Goal: Transaction & Acquisition: Purchase product/service

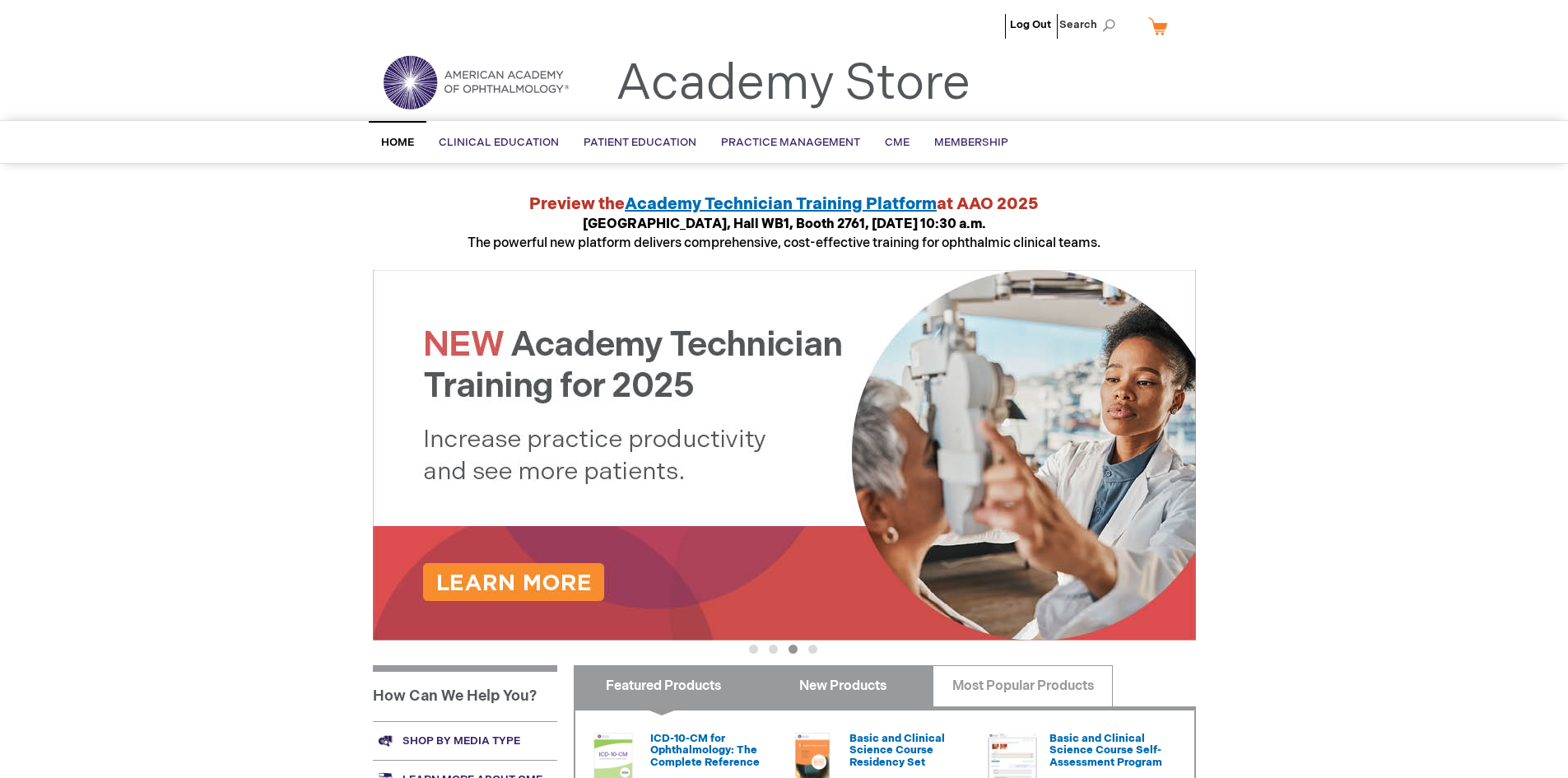
click at [857, 677] on link "New Products" at bounding box center [843, 685] width 181 height 41
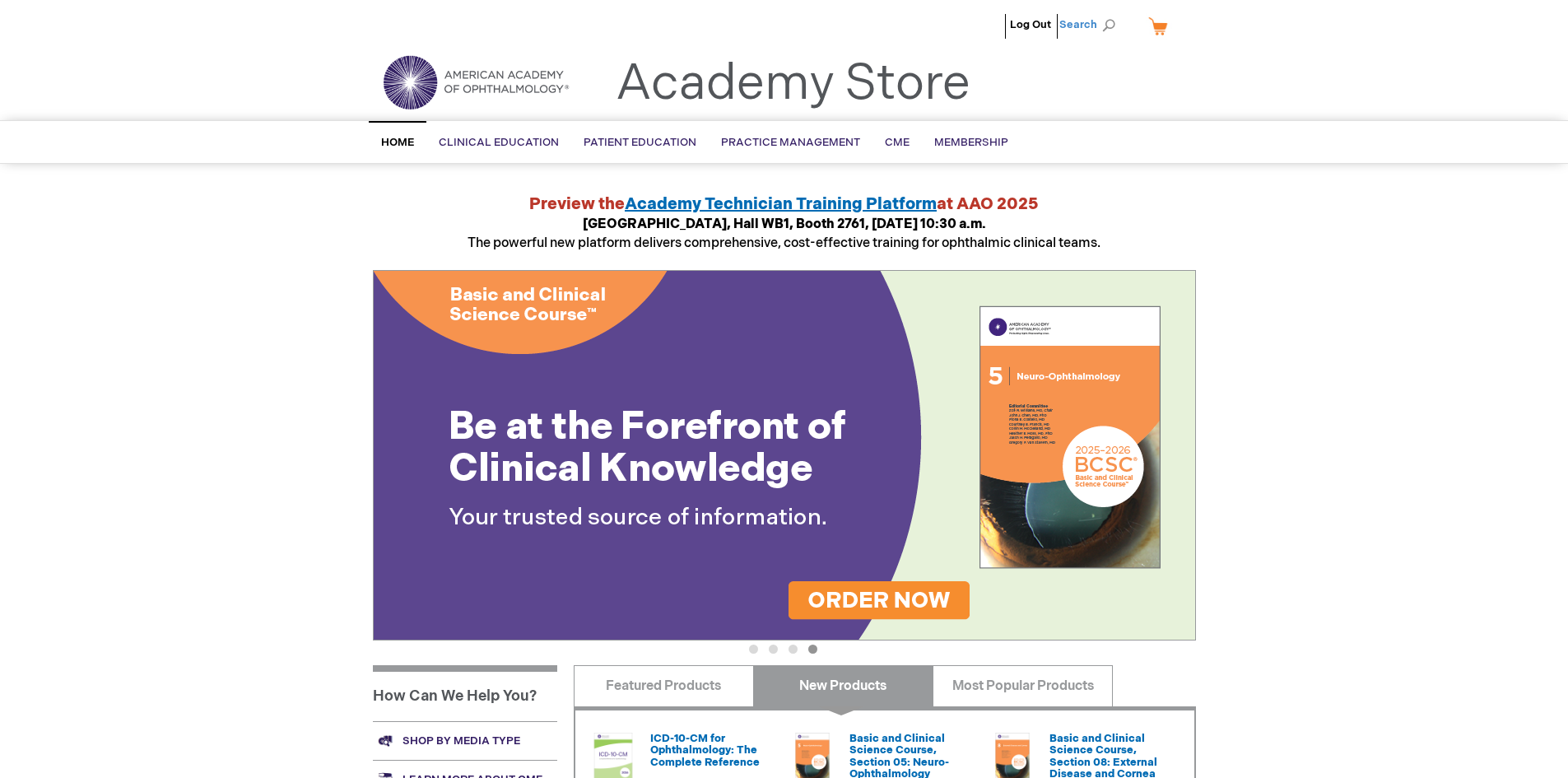
click at [1111, 21] on span "Search" at bounding box center [1090, 25] width 63 height 33
type input "d"
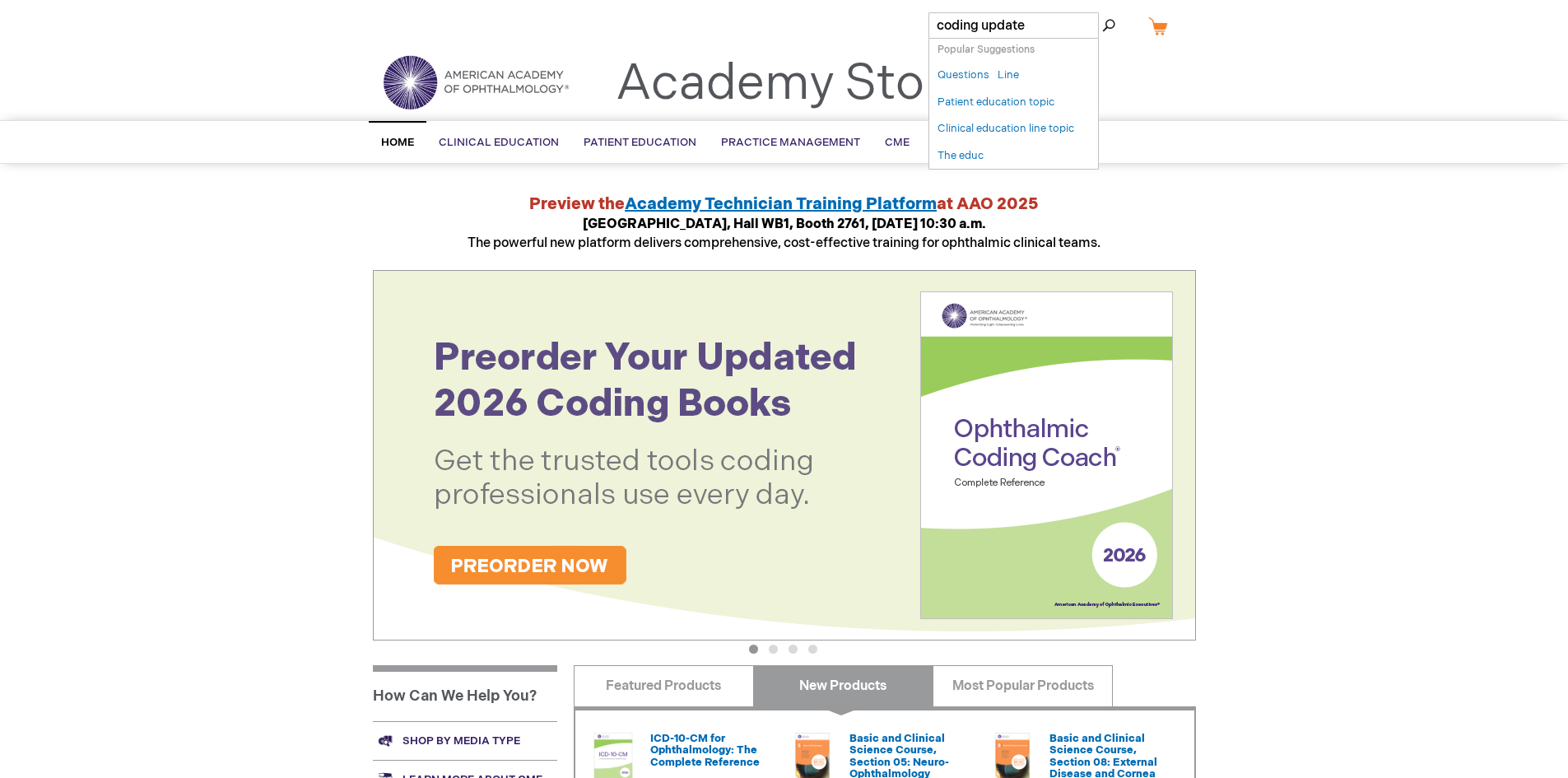
type input "coding update"
click at [1102, 13] on button "Search" at bounding box center [1109, 25] width 14 height 26
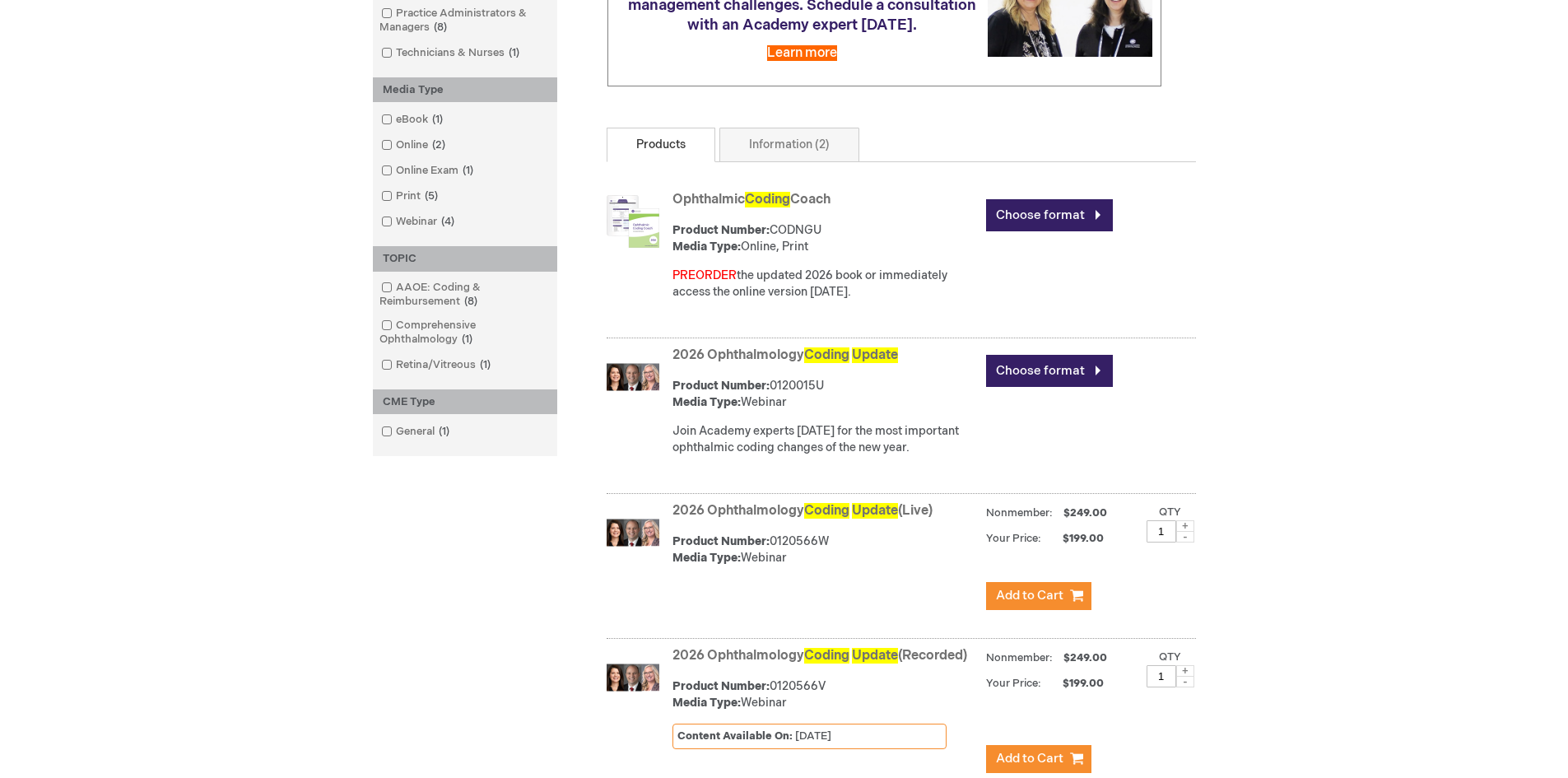
click at [694, 518] on link "2026 Ophthalmology Coding Update (Live)" at bounding box center [803, 510] width 261 height 15
